Goal: Task Accomplishment & Management: Manage account settings

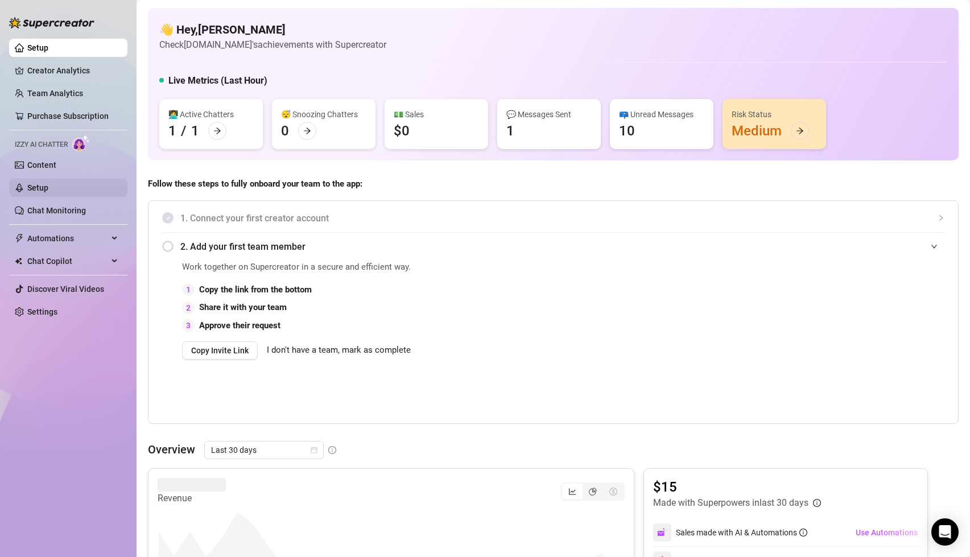
click at [48, 188] on link "Setup" at bounding box center [37, 187] width 21 height 9
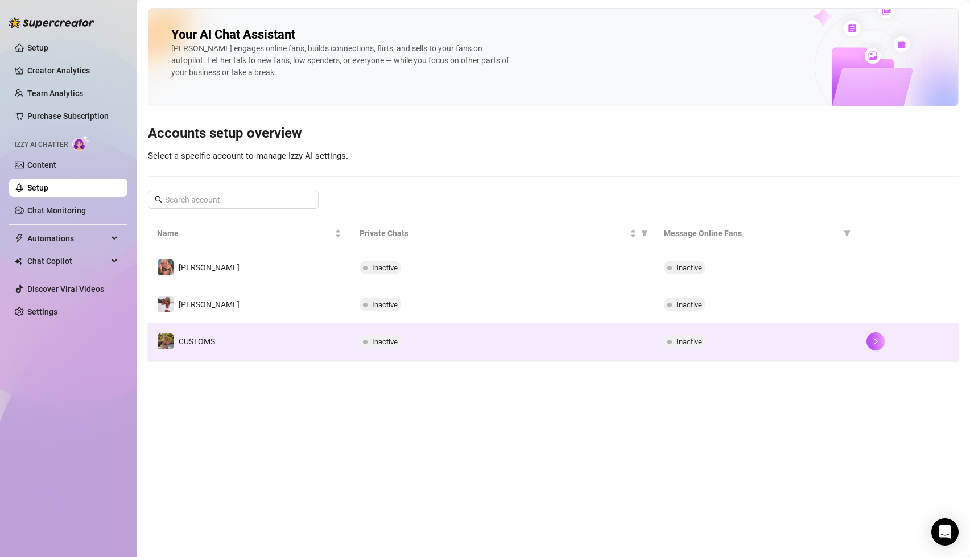
click at [492, 339] on div "Inactive" at bounding box center [503, 342] width 286 height 14
